Goal: Task Accomplishment & Management: Use online tool/utility

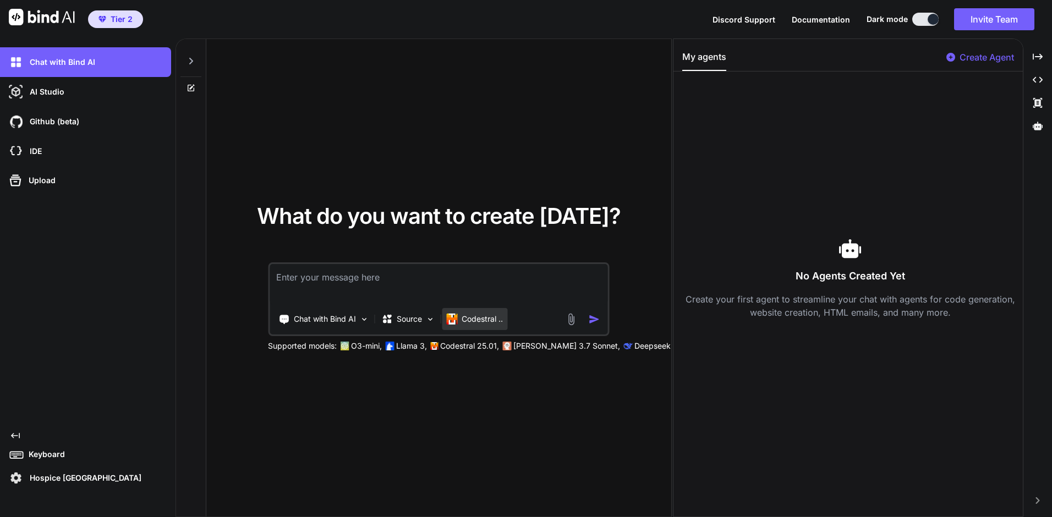
click at [489, 320] on p "Codestral .." at bounding box center [482, 319] width 41 height 11
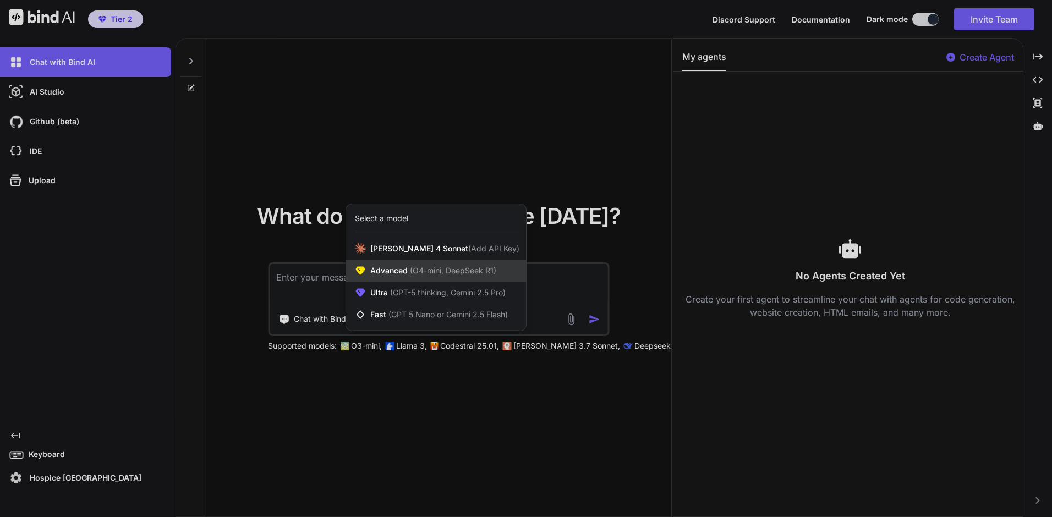
click at [453, 269] on span "(O4-mini, DeepSeek R1)" at bounding box center [452, 270] width 89 height 9
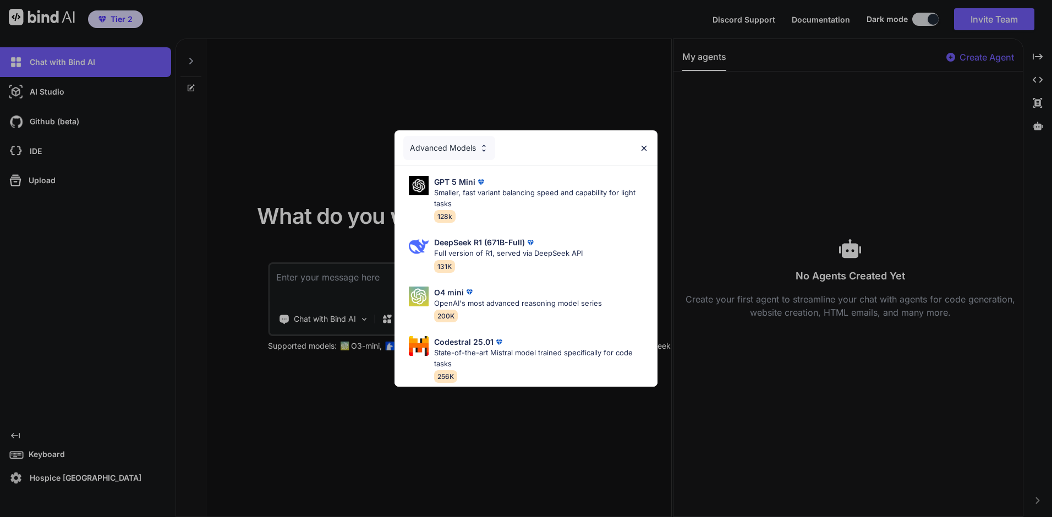
click at [517, 403] on div "Advanced Models GPT 5 Mini Smaller, fast variant balancing speed and capability…" at bounding box center [526, 258] width 1052 height 517
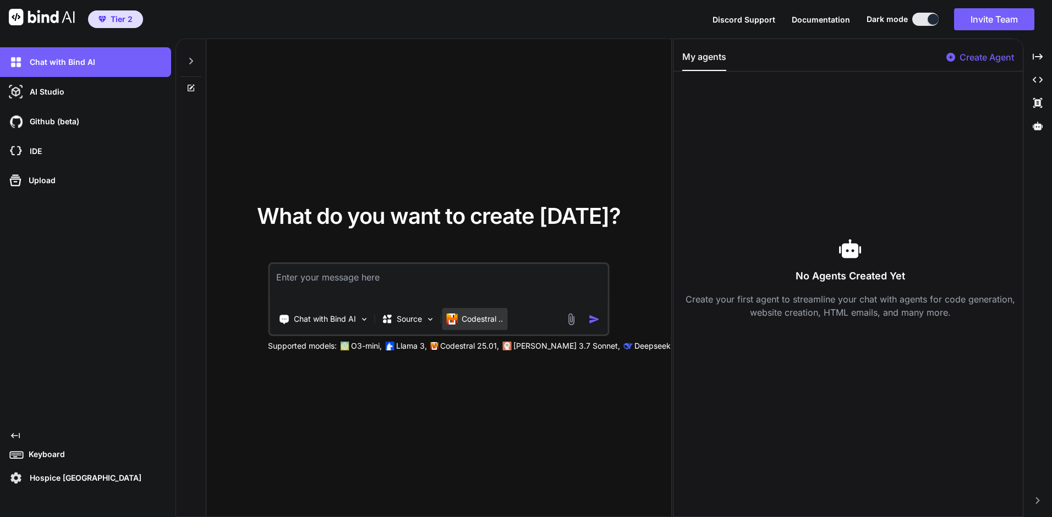
click at [487, 317] on p "Codestral .." at bounding box center [482, 319] width 41 height 11
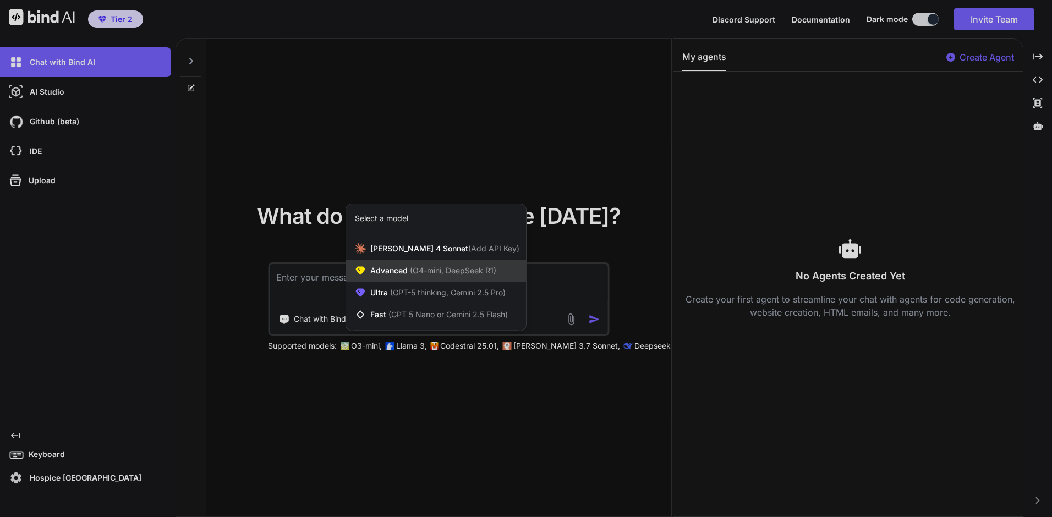
click at [487, 274] on span "(O4-mini, DeepSeek R1)" at bounding box center [452, 270] width 89 height 9
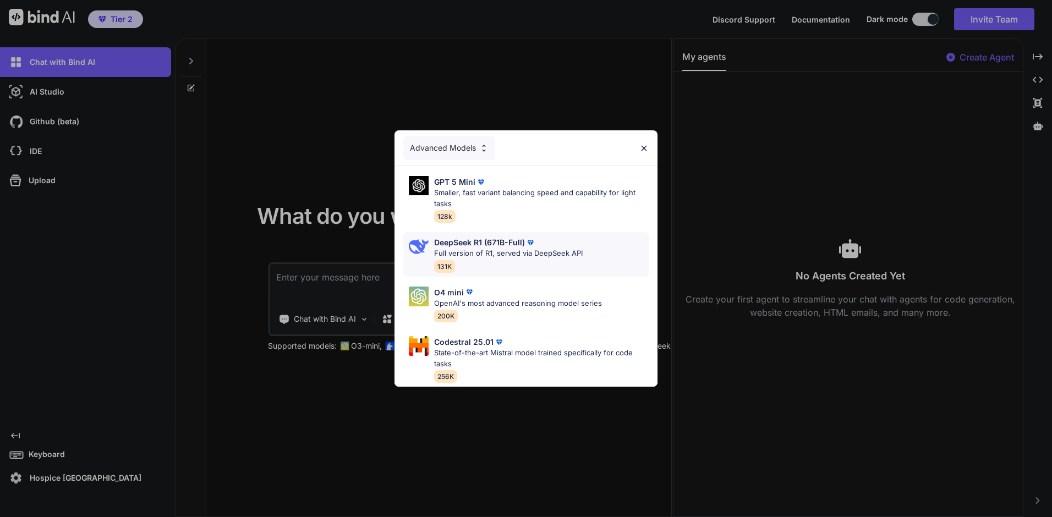
click at [466, 255] on div "DeepSeek R1 (671B-Full) Full version of R1, served via DeepSeek API 131K" at bounding box center [508, 255] width 149 height 36
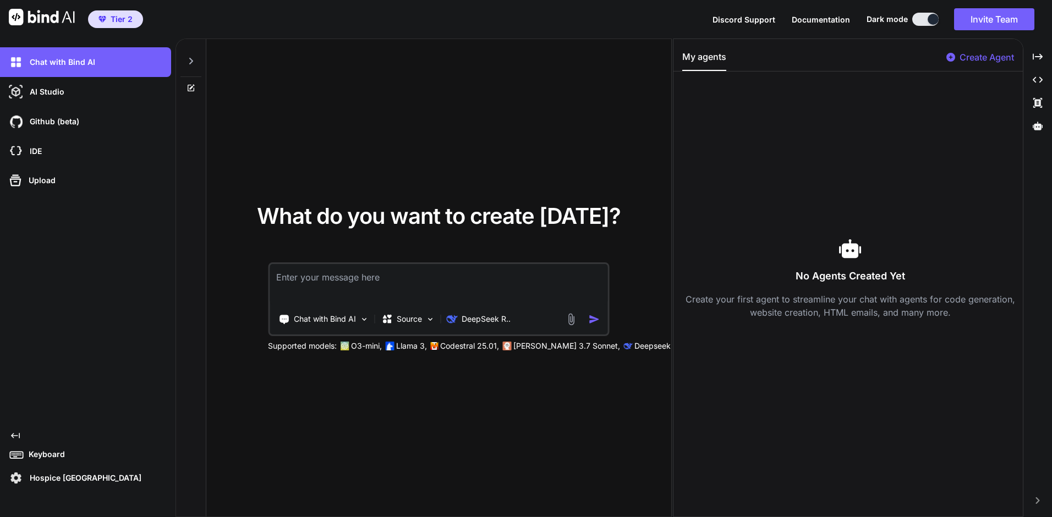
click at [575, 384] on div "What do you want to create [DATE]? Chat with Bind AI Source DeepSeek R.. Suppor…" at bounding box center [438, 278] width 465 height 479
click at [406, 285] on textarea at bounding box center [439, 284] width 338 height 41
type textarea "Make a chat bot for Advanced Care plan for end of life patient"
click at [590, 315] on img "button" at bounding box center [594, 320] width 12 height 12
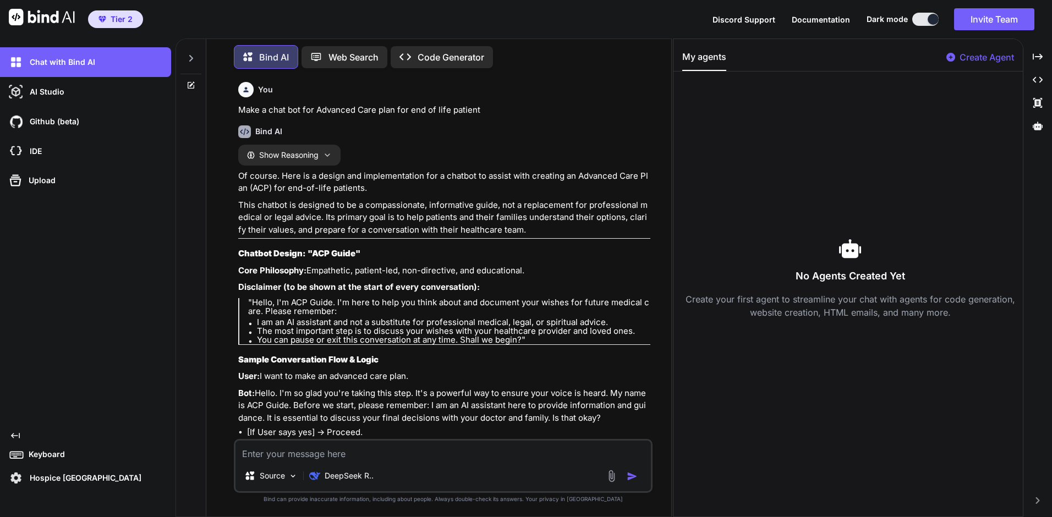
click at [801, 58] on p "Create Agent" at bounding box center [987, 57] width 54 height 13
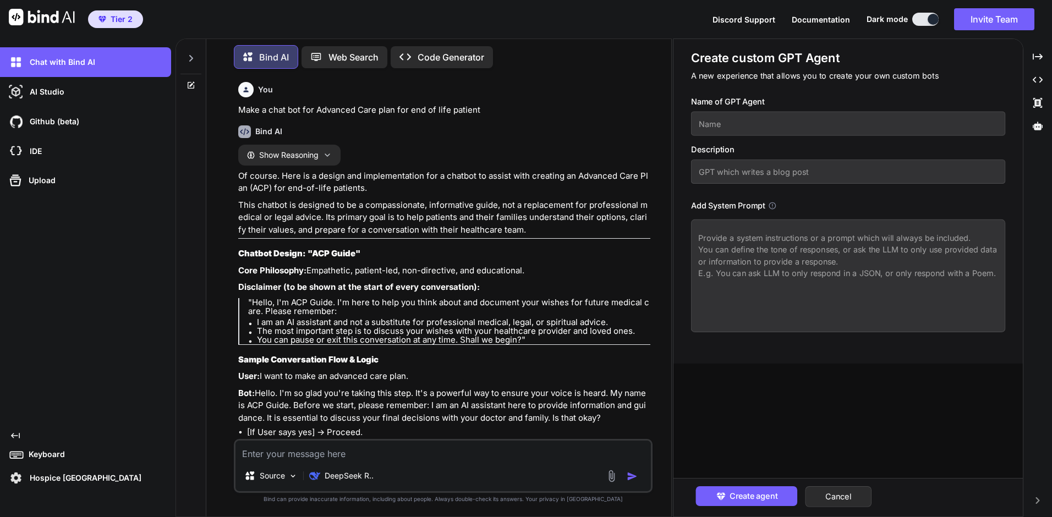
click at [740, 123] on input "text" at bounding box center [848, 124] width 315 height 24
type input "Hospice AI"
click at [774, 172] on input "text" at bounding box center [848, 172] width 315 height 24
click at [801, 268] on textarea at bounding box center [848, 276] width 315 height 113
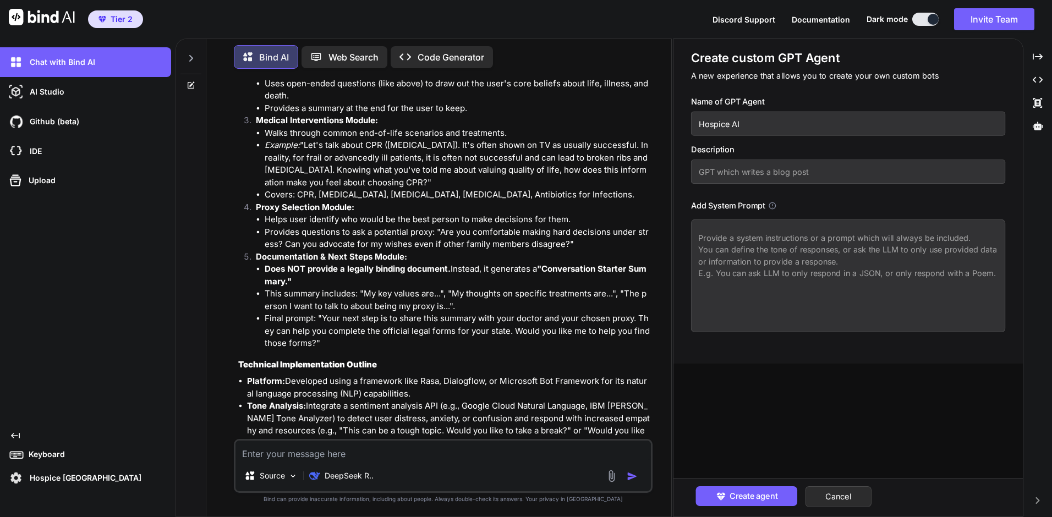
scroll to position [1084, 0]
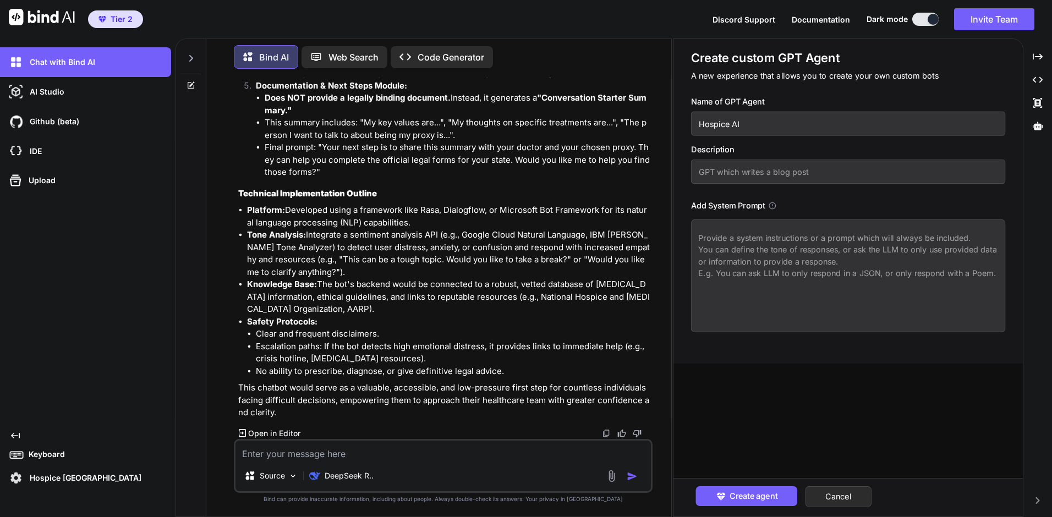
click at [449, 53] on p "Code Generator" at bounding box center [451, 57] width 67 height 13
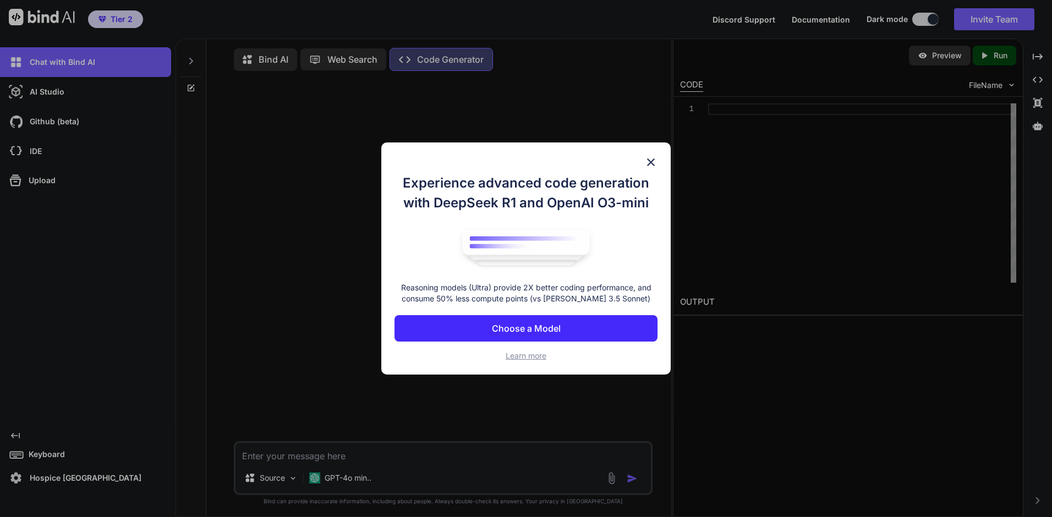
click at [569, 334] on button "Choose a Model" at bounding box center [526, 328] width 263 height 26
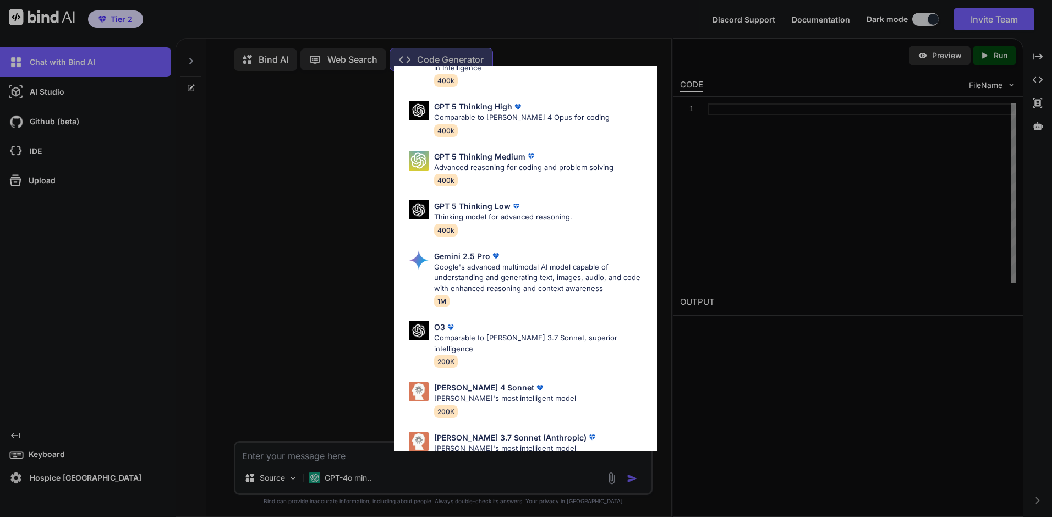
scroll to position [90, 0]
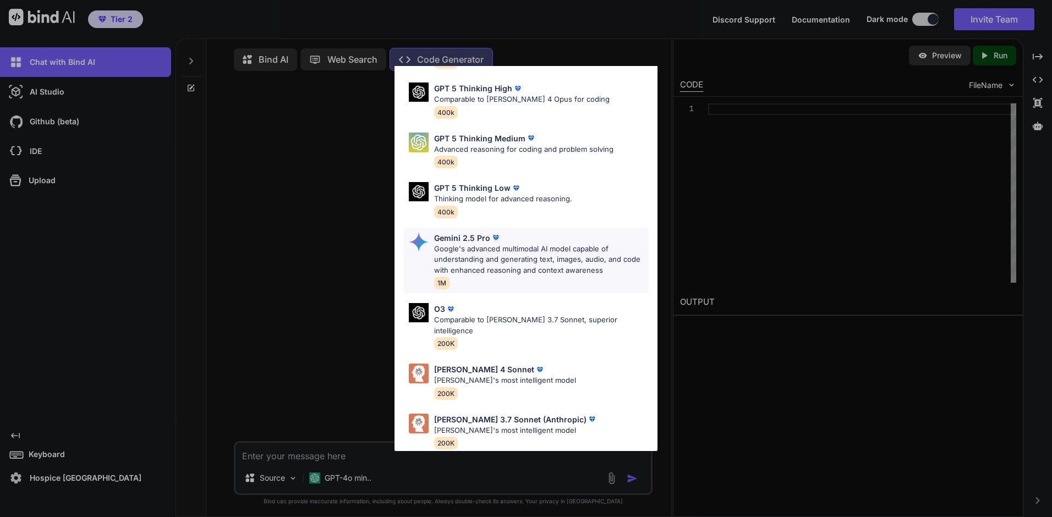
click at [494, 274] on p "Google's advanced multimodal AI model capable of understanding and generating t…" at bounding box center [541, 260] width 215 height 32
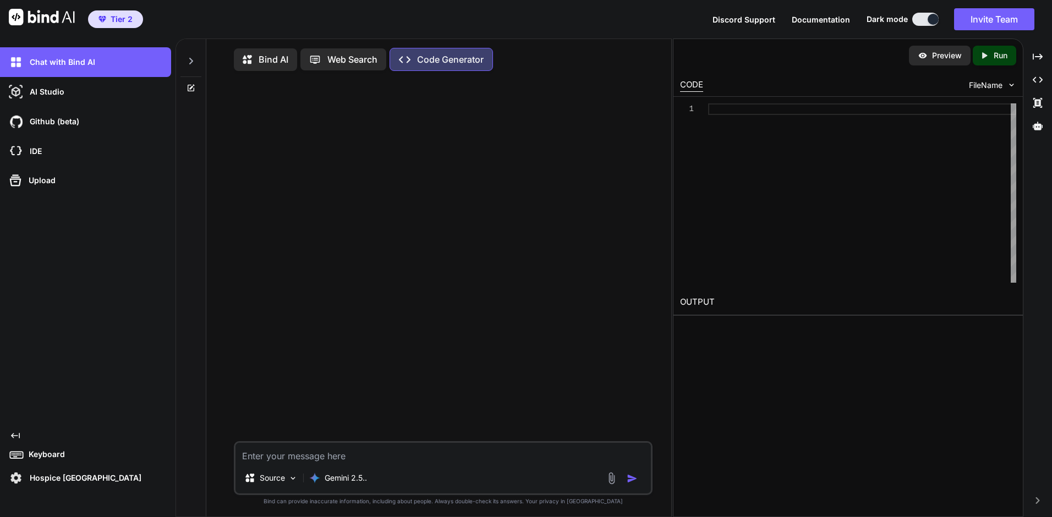
click at [632, 454] on img "button" at bounding box center [632, 478] width 11 height 11
click at [267, 63] on p "Bind AI" at bounding box center [274, 59] width 30 height 13
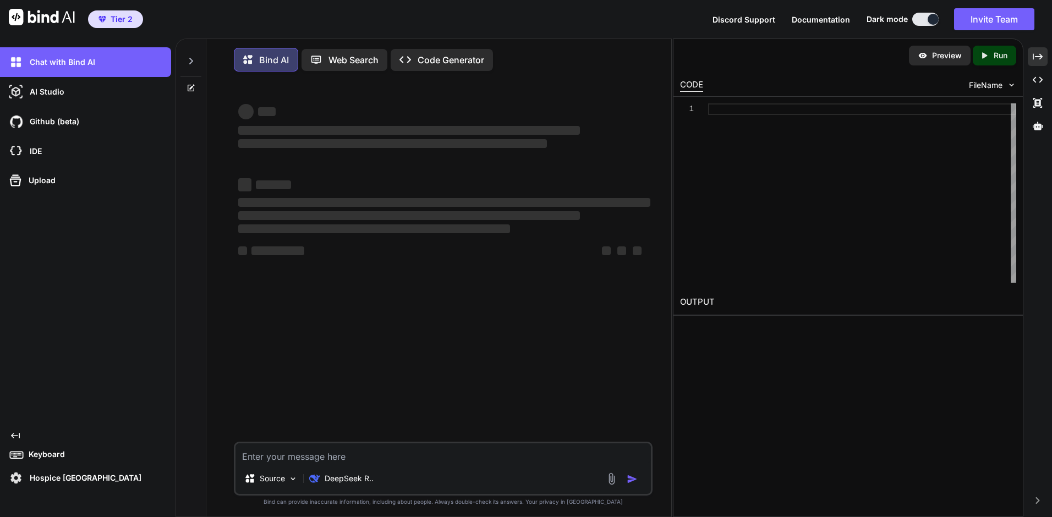
scroll to position [6, 0]
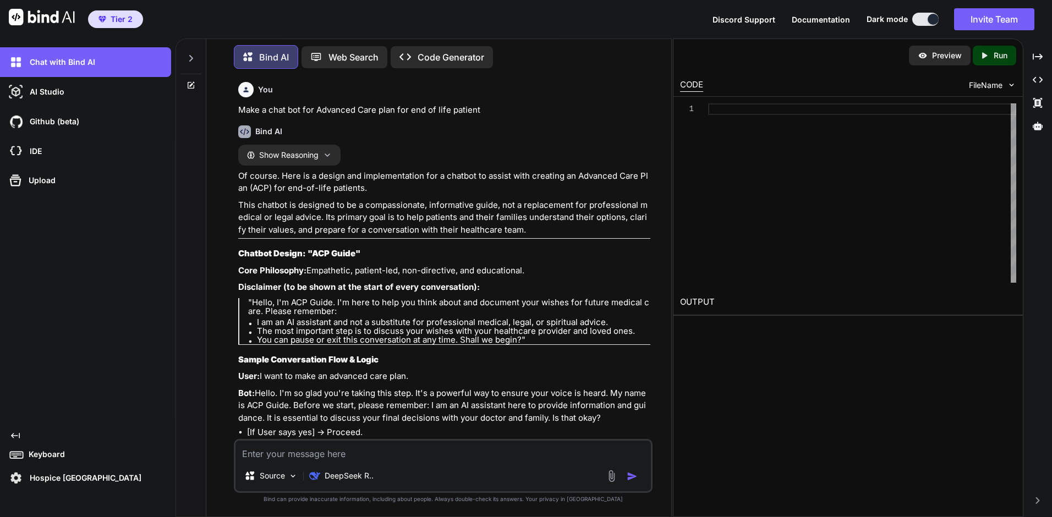
click at [801, 59] on p "Run" at bounding box center [1001, 55] width 14 height 11
click at [801, 52] on icon "Created with Pixso." at bounding box center [985, 56] width 10 height 10
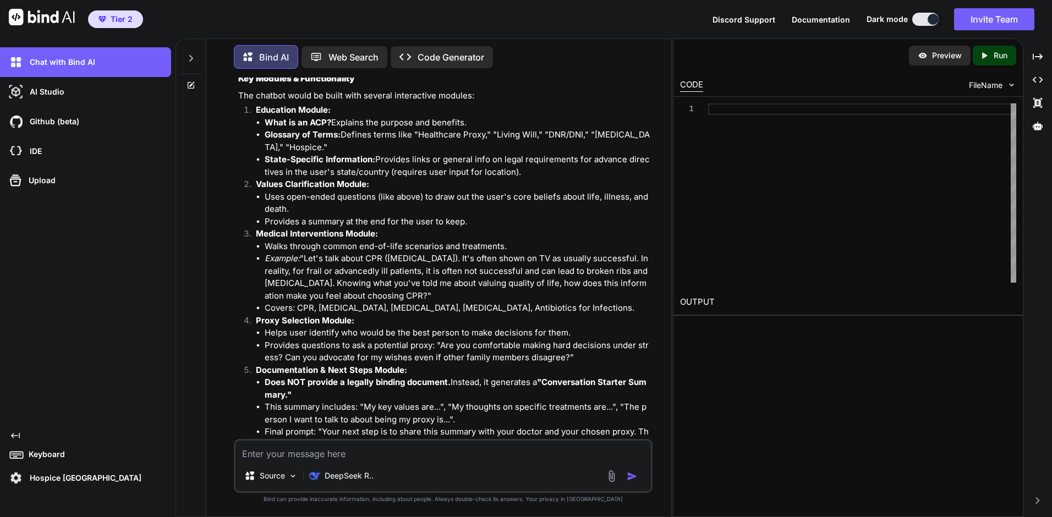
scroll to position [1084, 0]
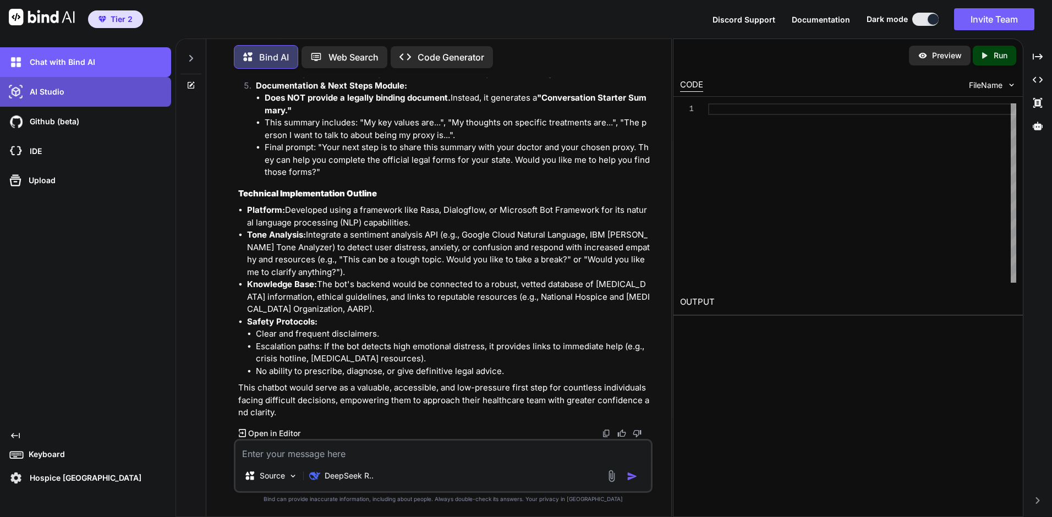
click at [62, 96] on p "AI Studio" at bounding box center [44, 91] width 39 height 11
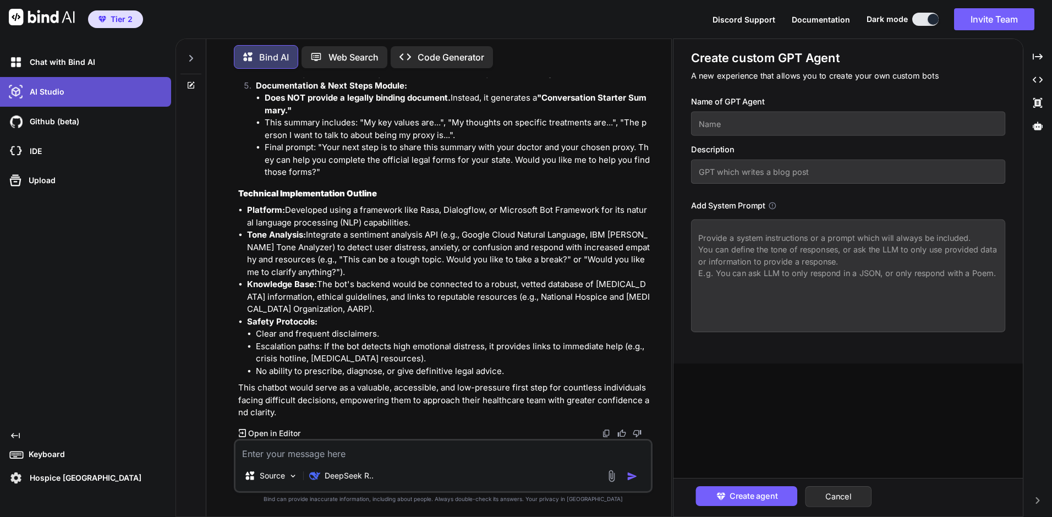
click at [65, 95] on div "AI Studio" at bounding box center [89, 92] width 165 height 19
click at [801, 454] on button "Cancel" at bounding box center [838, 497] width 67 height 21
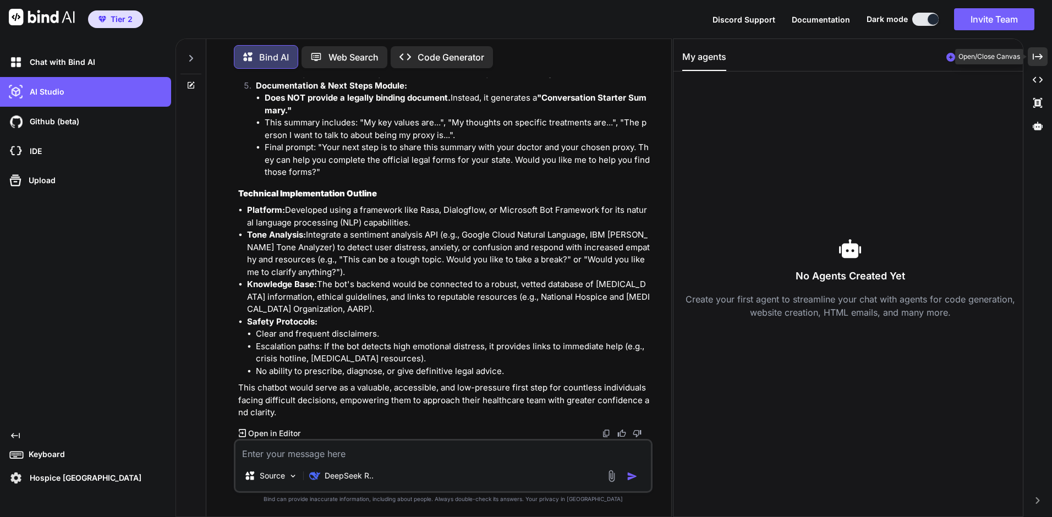
click at [801, 61] on icon "Created with Pixso." at bounding box center [1038, 57] width 10 height 10
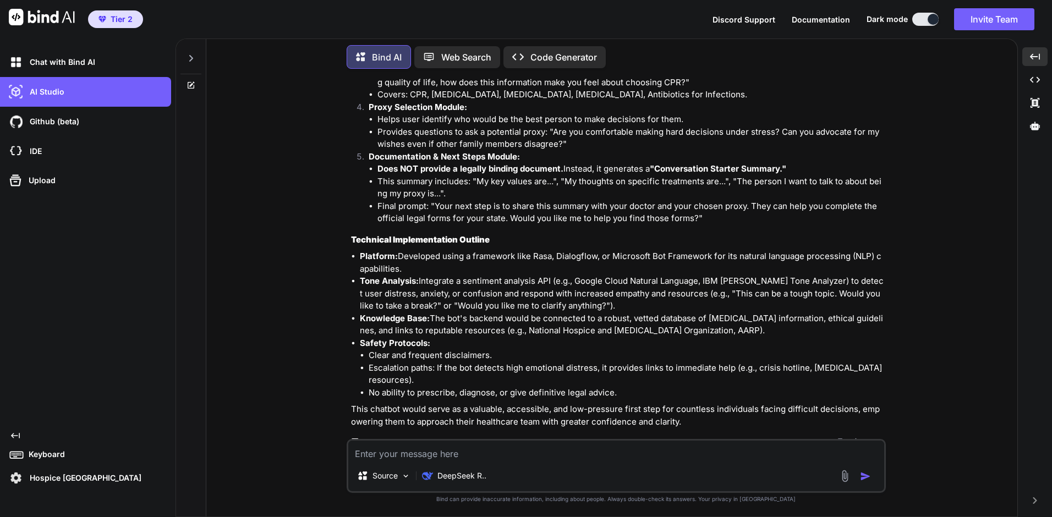
scroll to position [939, 0]
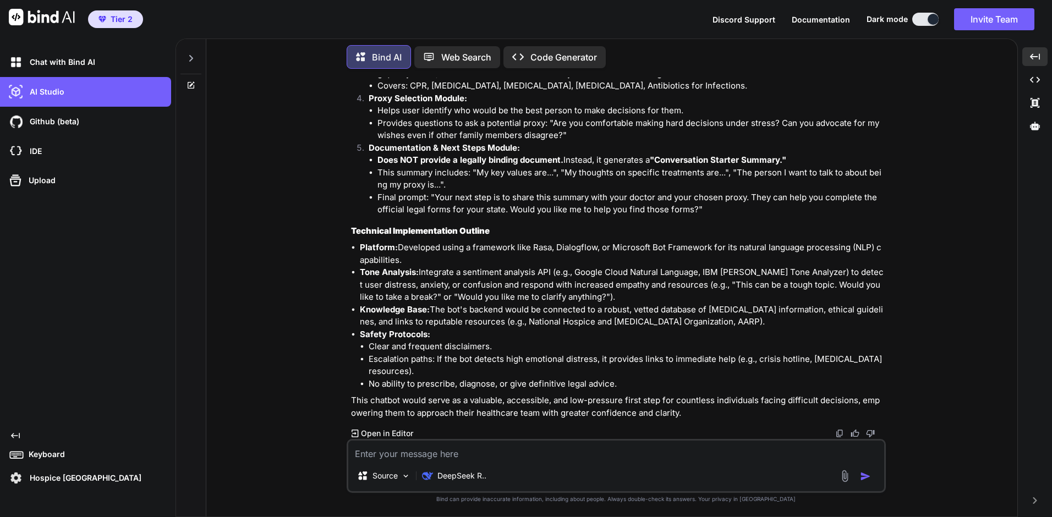
click at [385, 433] on p "Open in Editor" at bounding box center [387, 433] width 52 height 11
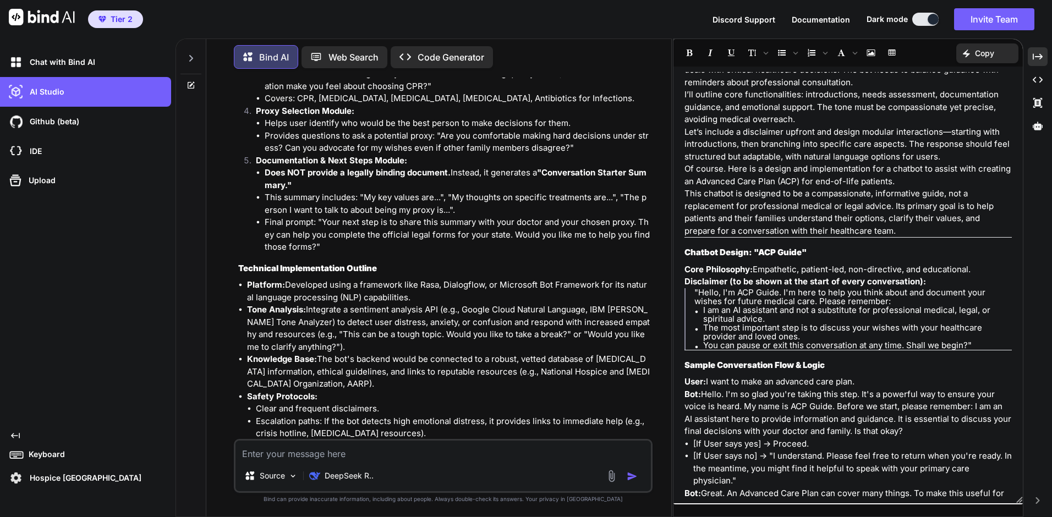
scroll to position [0, 0]
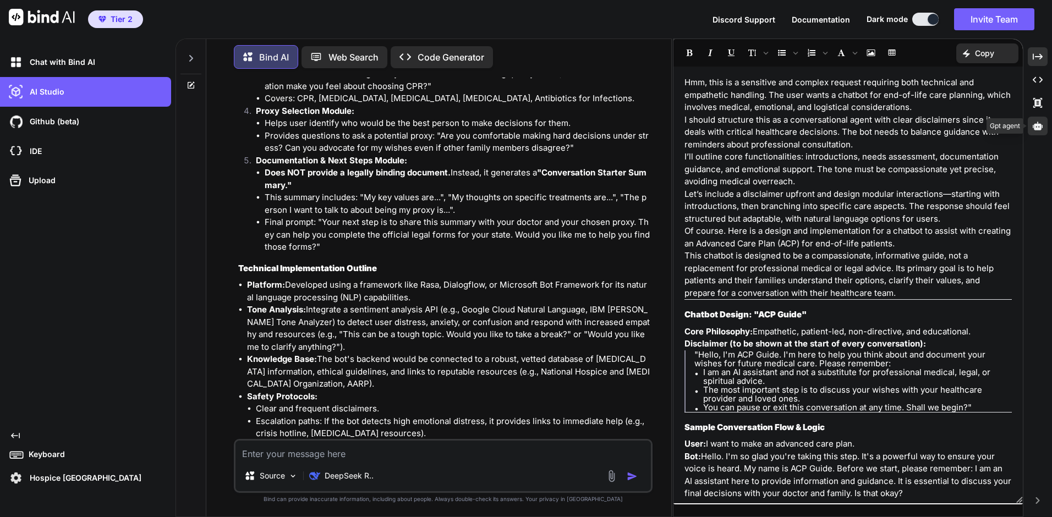
click at [801, 128] on icon at bounding box center [1038, 126] width 10 height 8
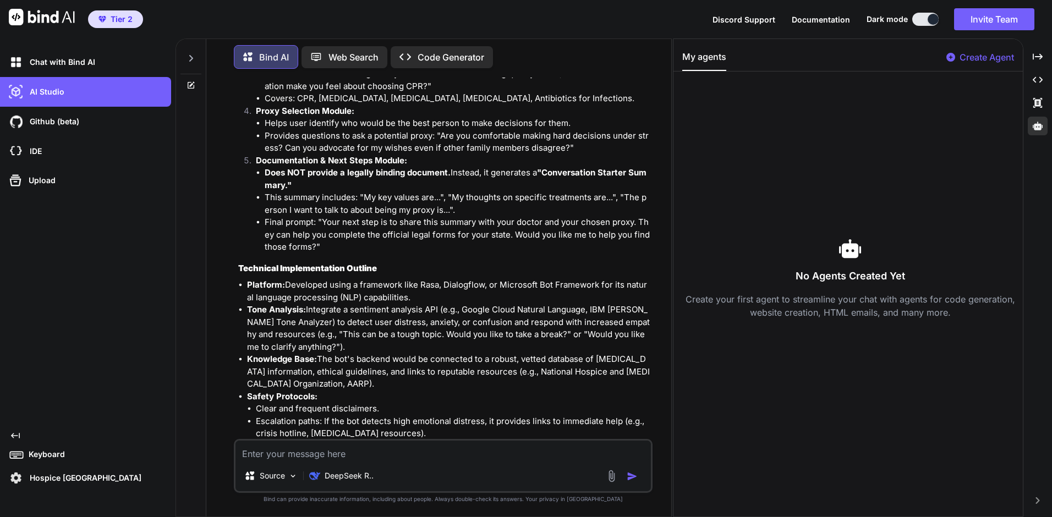
click at [801, 279] on h3 "No Agents Created Yet" at bounding box center [850, 276] width 336 height 15
click at [801, 101] on icon at bounding box center [1038, 103] width 9 height 10
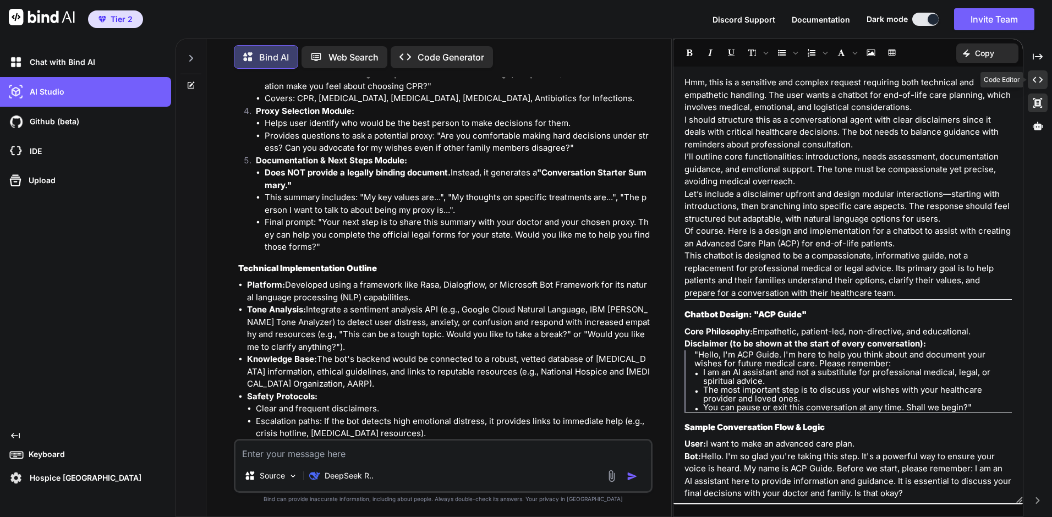
click at [801, 76] on icon "Created with Pixso." at bounding box center [1038, 80] width 10 height 10
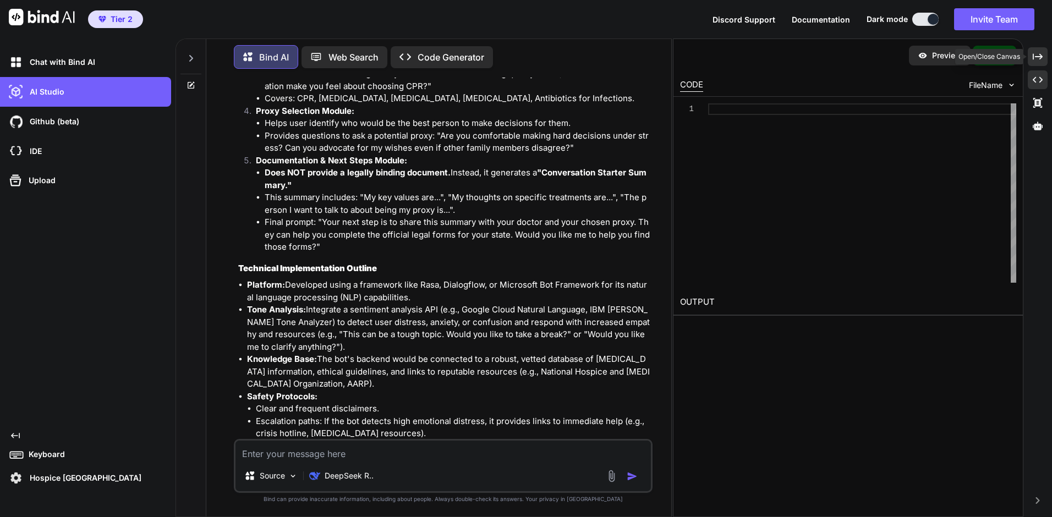
click at [801, 57] on icon at bounding box center [1038, 56] width 10 height 6
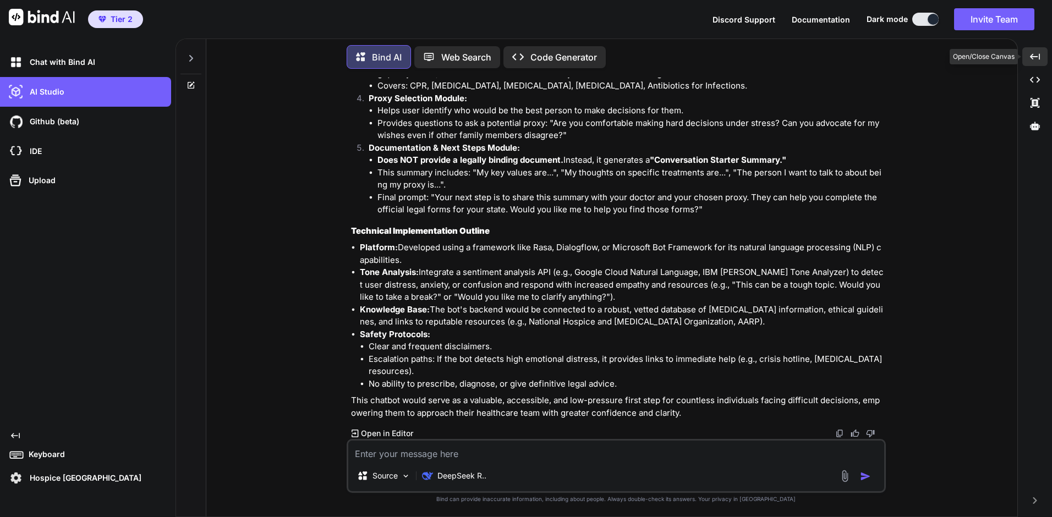
click at [801, 59] on icon "Created with Pixso." at bounding box center [1035, 57] width 10 height 10
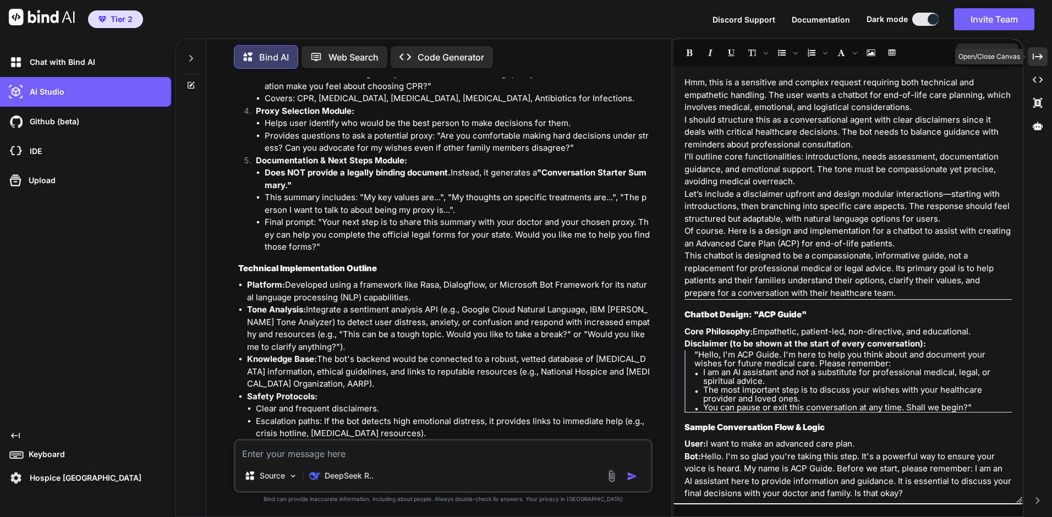
click at [801, 56] on div "Created with Pixso." at bounding box center [1038, 56] width 20 height 19
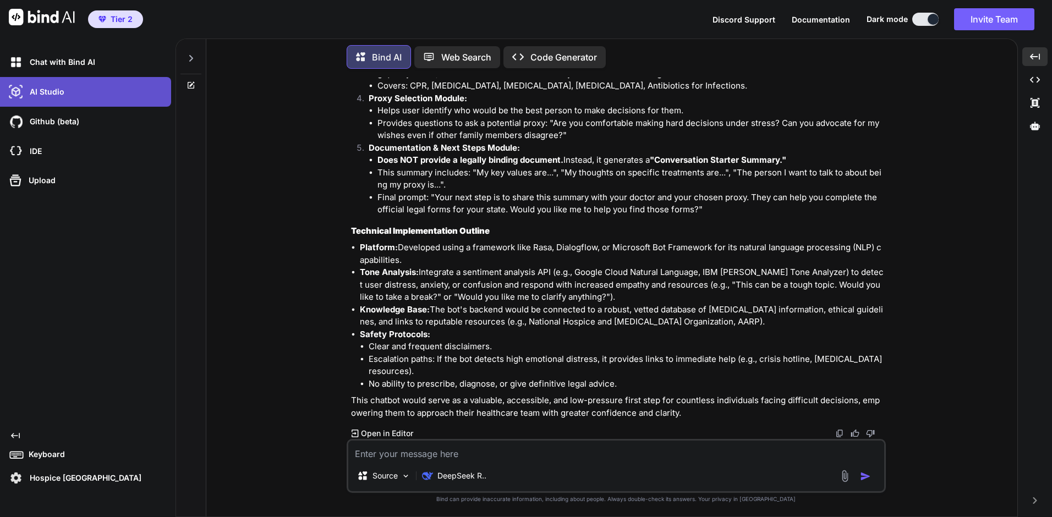
click at [84, 90] on div "AI Studio" at bounding box center [89, 92] width 165 height 19
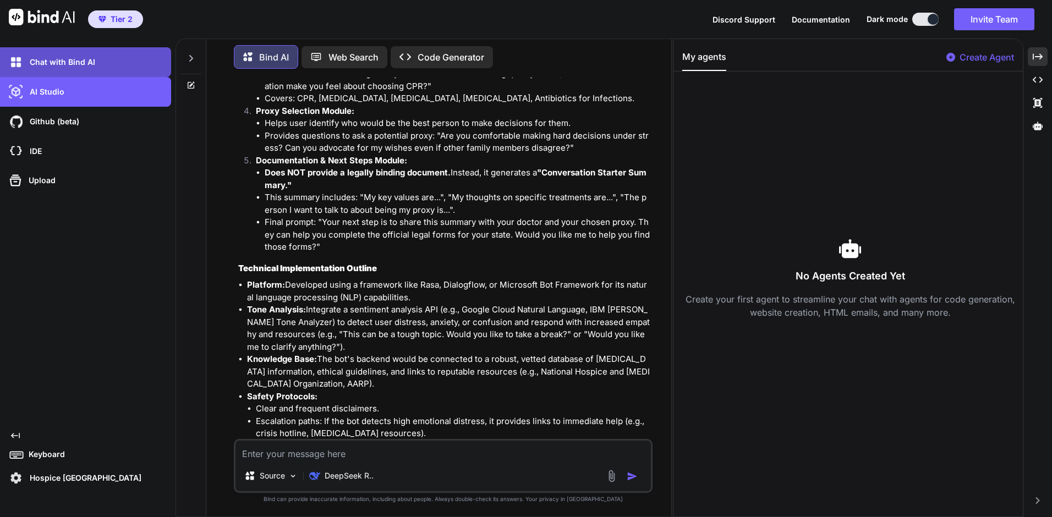
click at [93, 57] on p "Chat with Bind AI" at bounding box center [60, 62] width 70 height 11
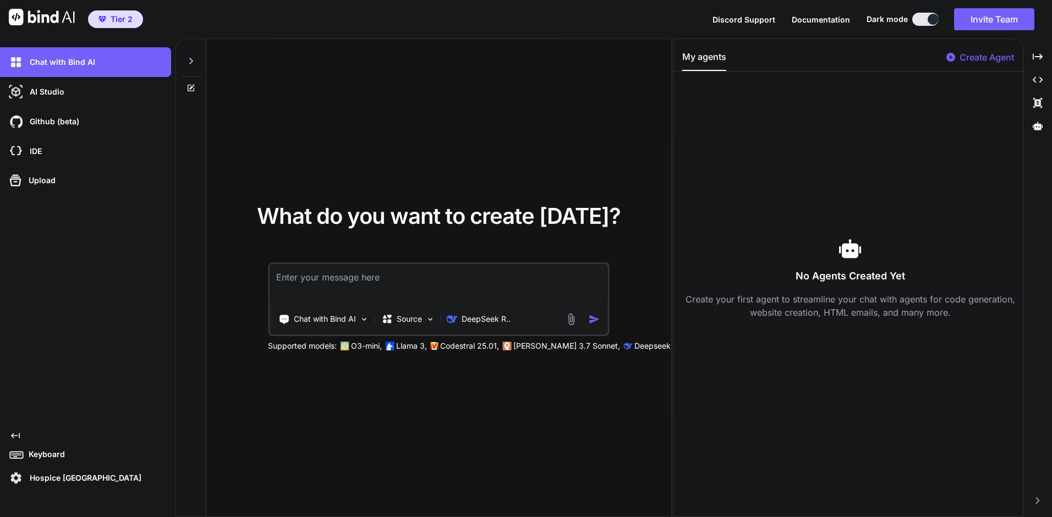
click at [462, 378] on div "What do you want to create [DATE]? Chat with Bind AI Source DeepSeek R.. Suppor…" at bounding box center [438, 278] width 465 height 479
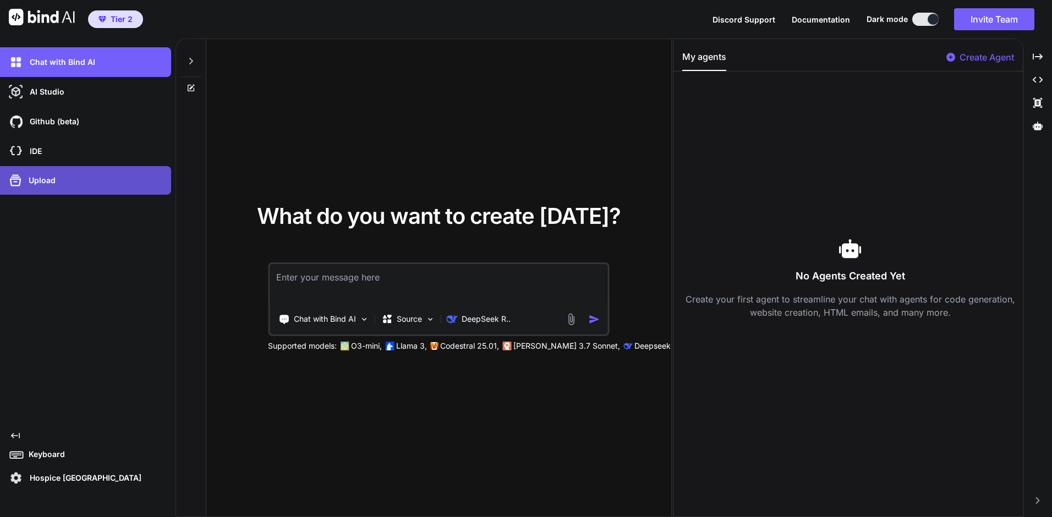
click at [40, 176] on p "Upload" at bounding box center [39, 180] width 31 height 11
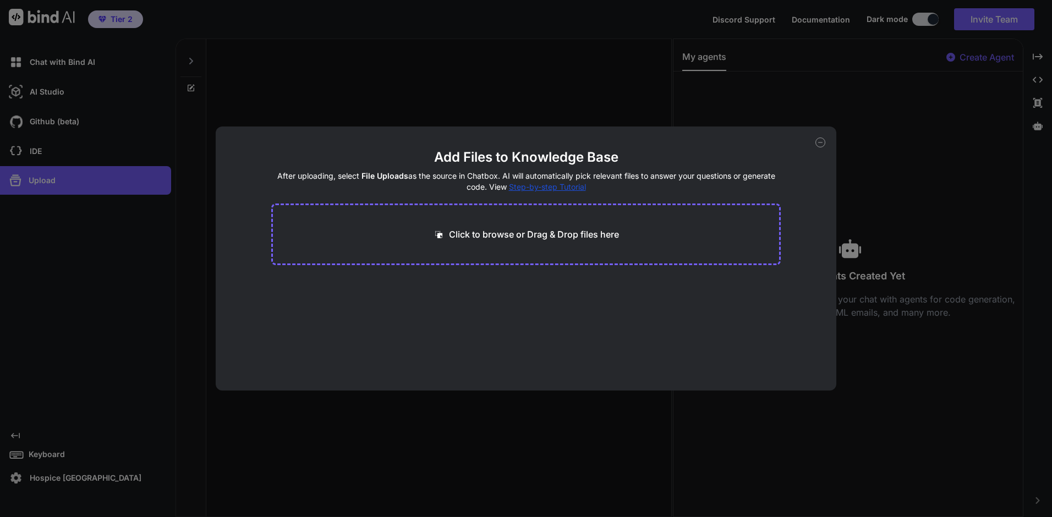
click at [68, 127] on div "Add Files to Knowledge Base After uploading, select File Uploads as the source …" at bounding box center [526, 258] width 1052 height 517
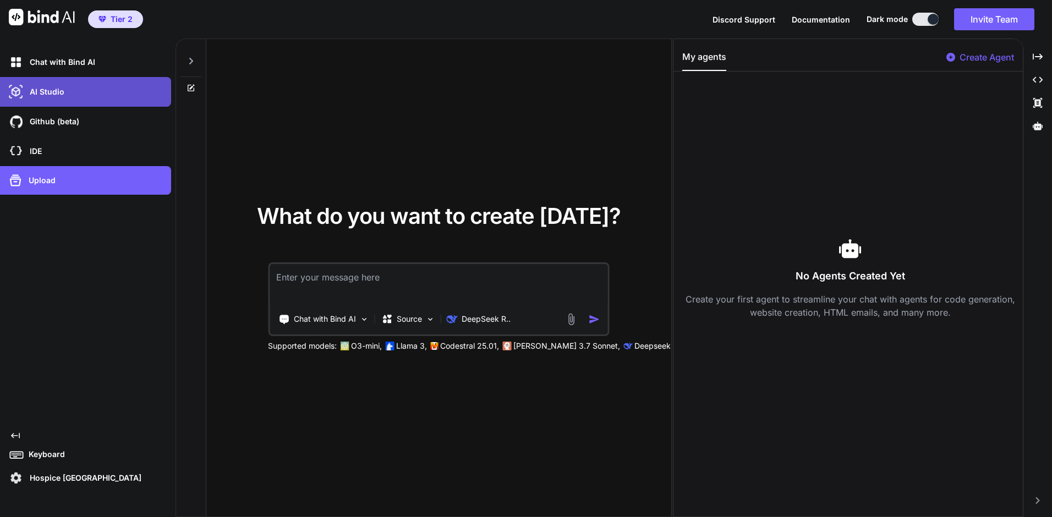
click at [75, 85] on div "AI Studio" at bounding box center [89, 92] width 165 height 19
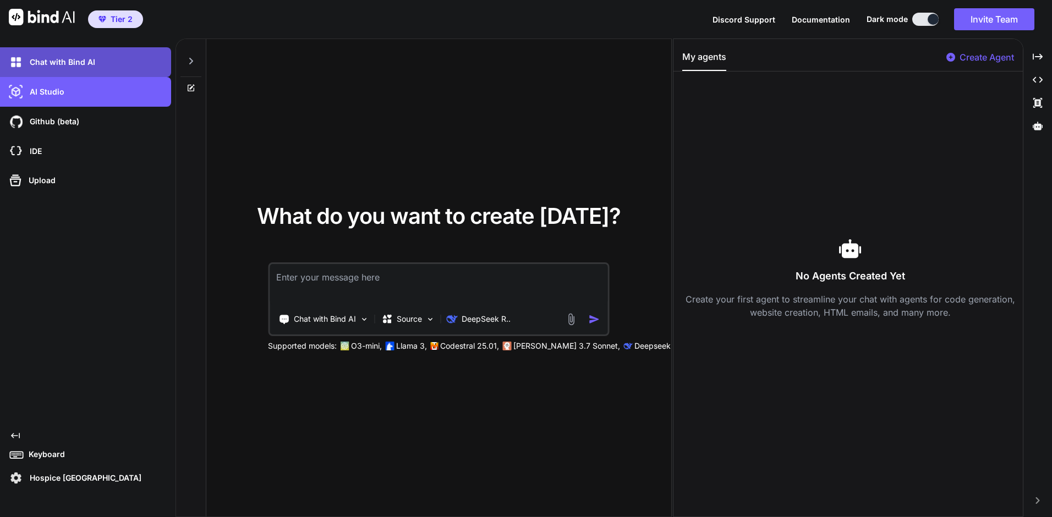
click at [77, 66] on p "Chat with Bind AI" at bounding box center [60, 62] width 70 height 11
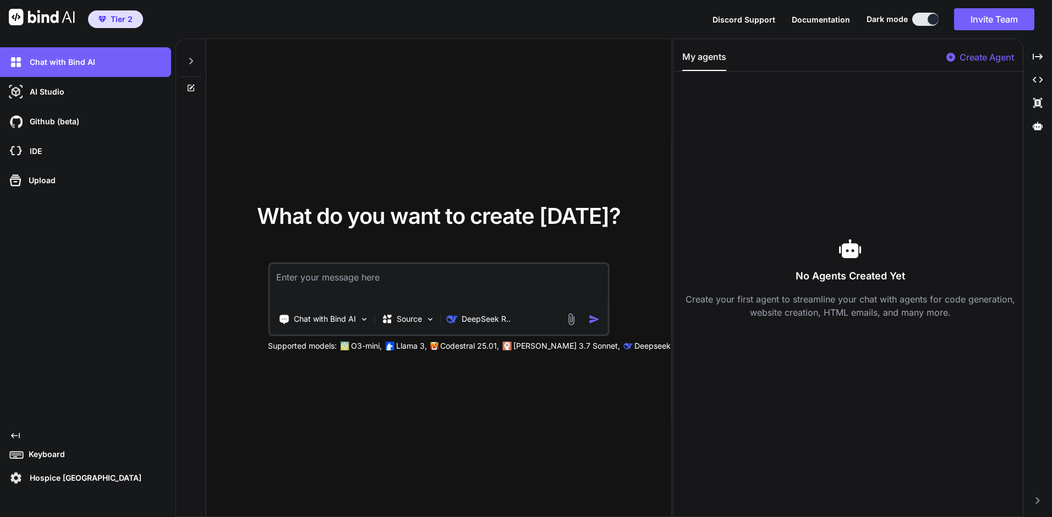
click at [51, 20] on img at bounding box center [42, 17] width 66 height 17
click at [801, 21] on span "Documentation" at bounding box center [821, 19] width 58 height 9
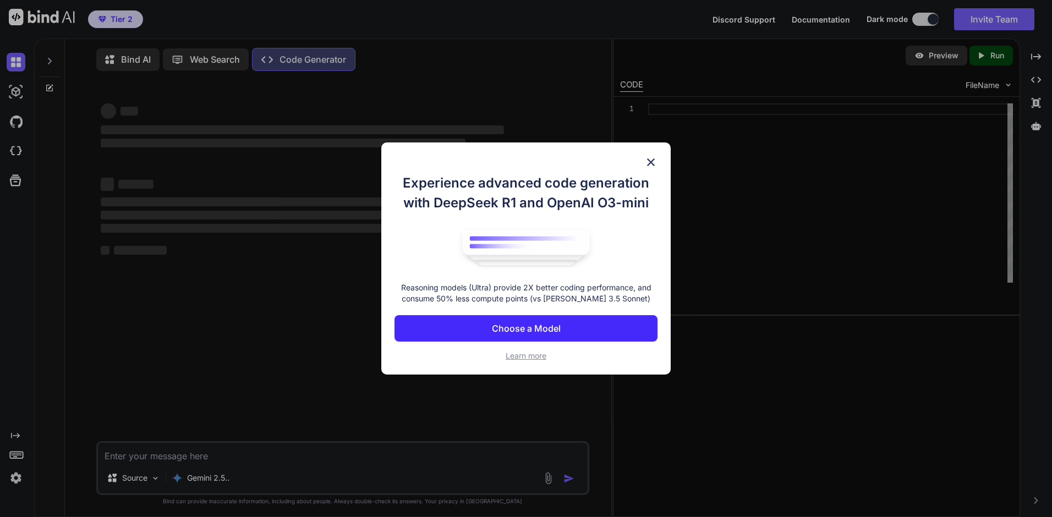
click at [547, 329] on p "Choose a Model" at bounding box center [526, 328] width 69 height 13
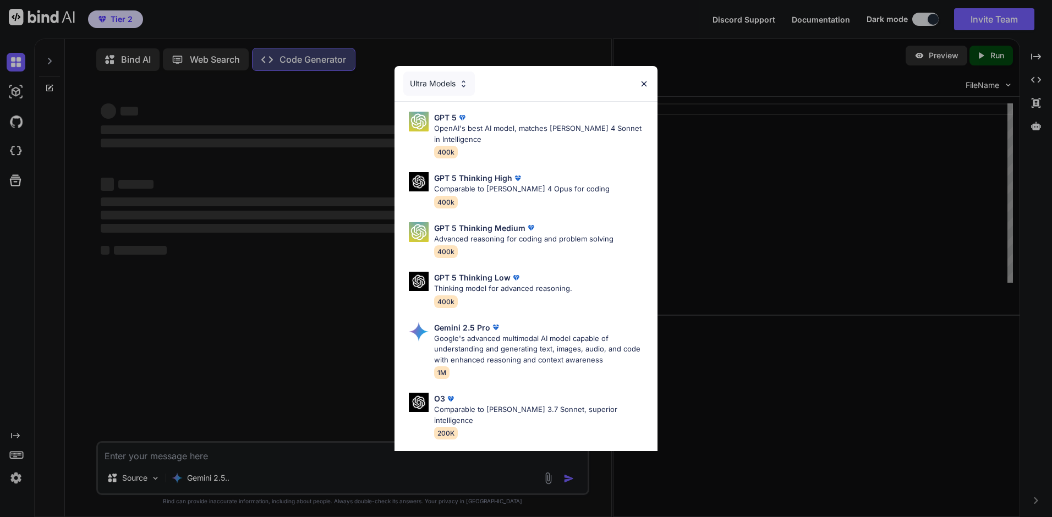
drag, startPoint x: 508, startPoint y: 349, endPoint x: 532, endPoint y: 350, distance: 23.7
click at [509, 350] on p "Google's advanced multimodal AI model capable of understanding and generating t…" at bounding box center [541, 350] width 215 height 32
type textarea "x"
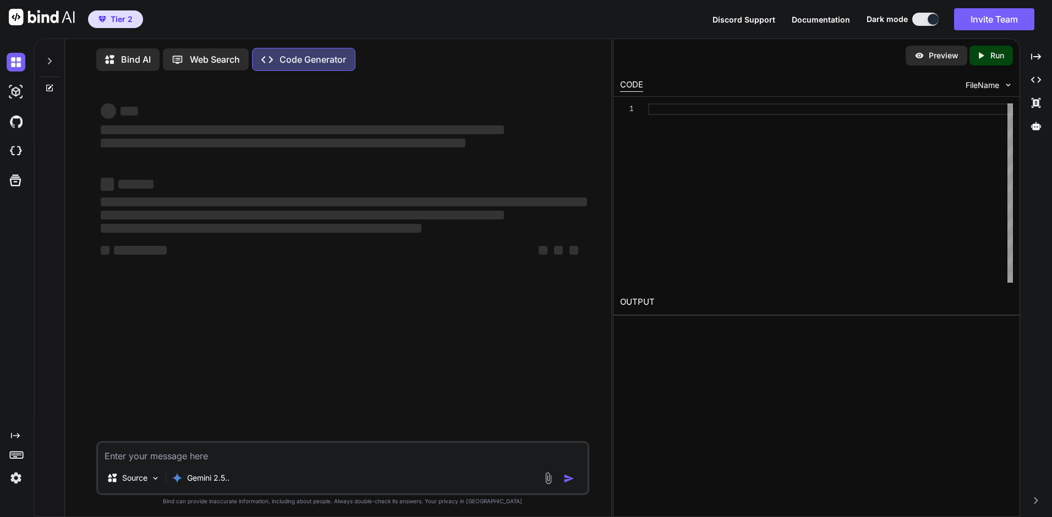
click at [228, 461] on textarea at bounding box center [343, 453] width 490 height 20
click at [814, 17] on span "Documentation" at bounding box center [821, 19] width 58 height 9
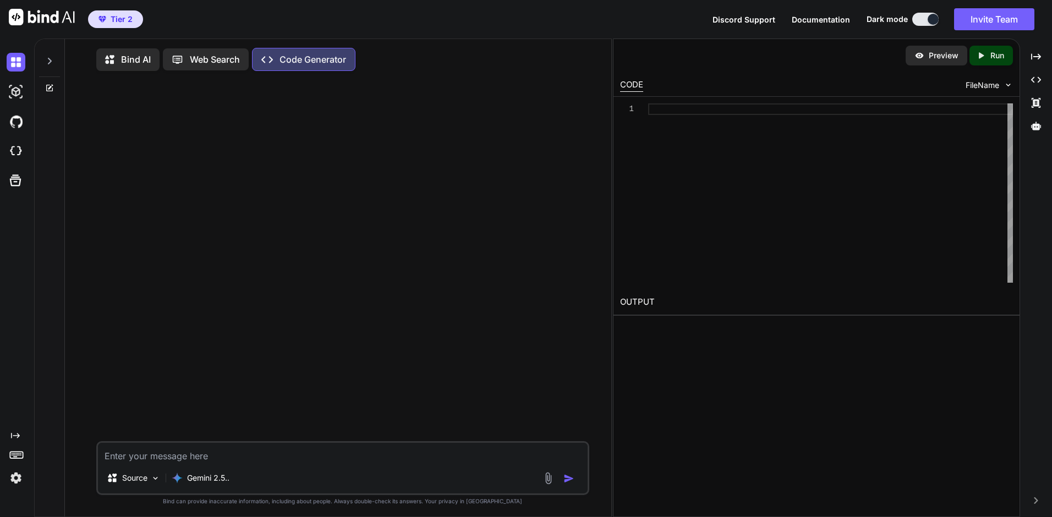
click at [498, 308] on div at bounding box center [344, 261] width 491 height 362
click at [831, 25] on div "Discord Support Documentation Dark mode Invite Team Created with Pixso." at bounding box center [878, 19] width 331 height 22
click at [831, 20] on span "Documentation" at bounding box center [821, 19] width 58 height 9
click at [161, 74] on div "Bind AI Web Search Created with Pixso. Code Generator" at bounding box center [342, 59] width 493 height 32
click at [13, 97] on img at bounding box center [16, 92] width 19 height 19
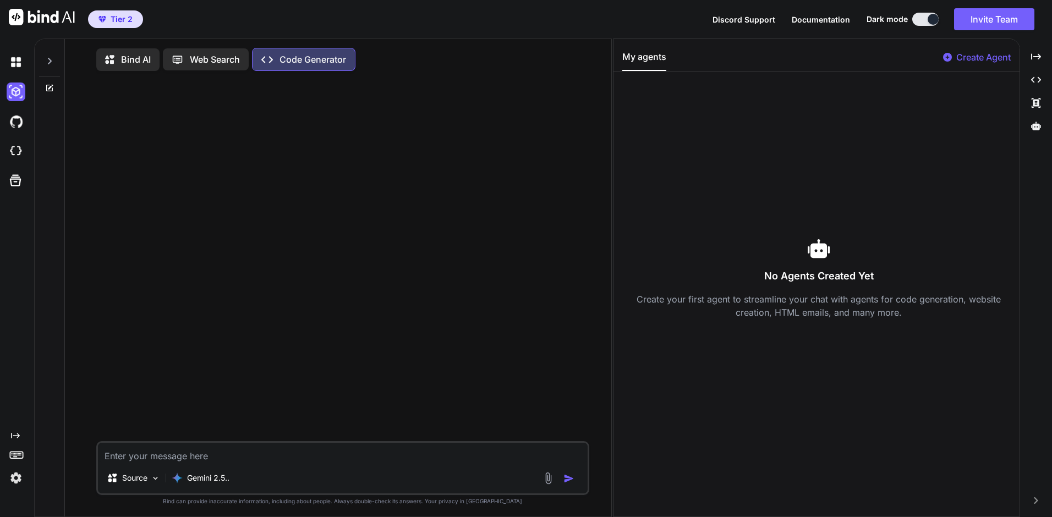
click at [1002, 52] on p "Create Agent" at bounding box center [984, 57] width 54 height 13
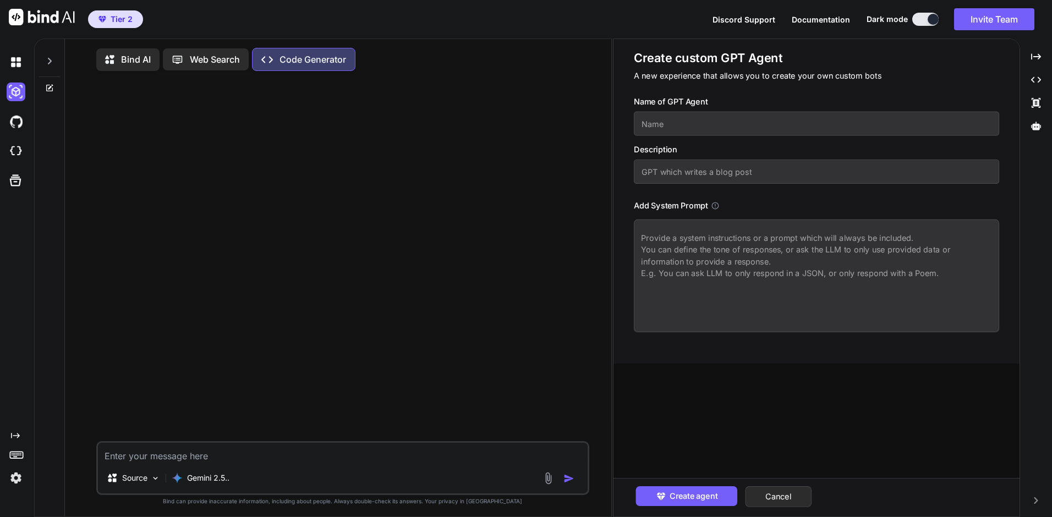
click at [16, 478] on img at bounding box center [16, 478] width 19 height 19
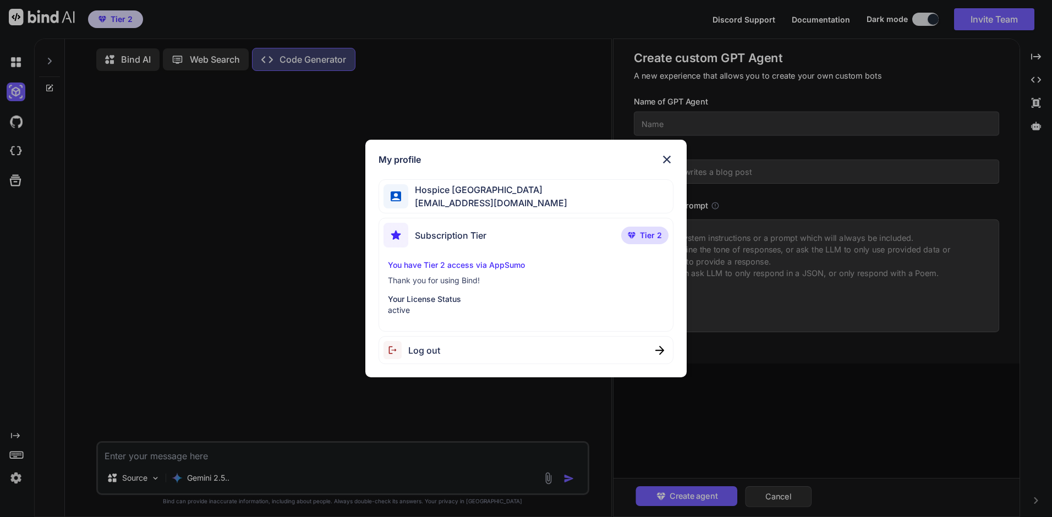
click at [418, 349] on span "Log out" at bounding box center [424, 350] width 32 height 13
